Goal: Navigation & Orientation: Find specific page/section

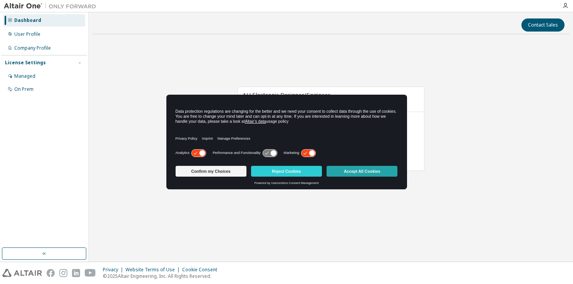
click at [375, 175] on body "Dashboard User Profile Company Profile License Settings Managed On Prem Contact…" at bounding box center [286, 142] width 573 height 284
click at [375, 175] on button "Accept All Cookies" at bounding box center [362, 171] width 71 height 11
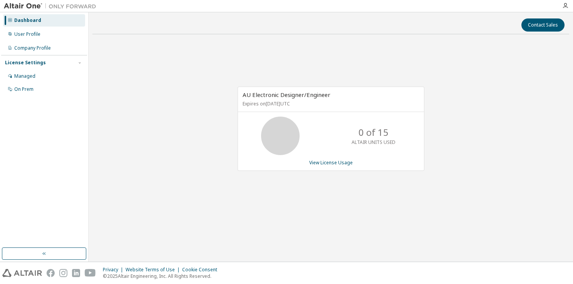
click at [496, 107] on div "AU Electronic Designer/Engineer Expires on [DATE] UTC 0 of 15 ALTAIR UNITS USED…" at bounding box center [330, 132] width 477 height 185
